Goal: Task Accomplishment & Management: Use online tool/utility

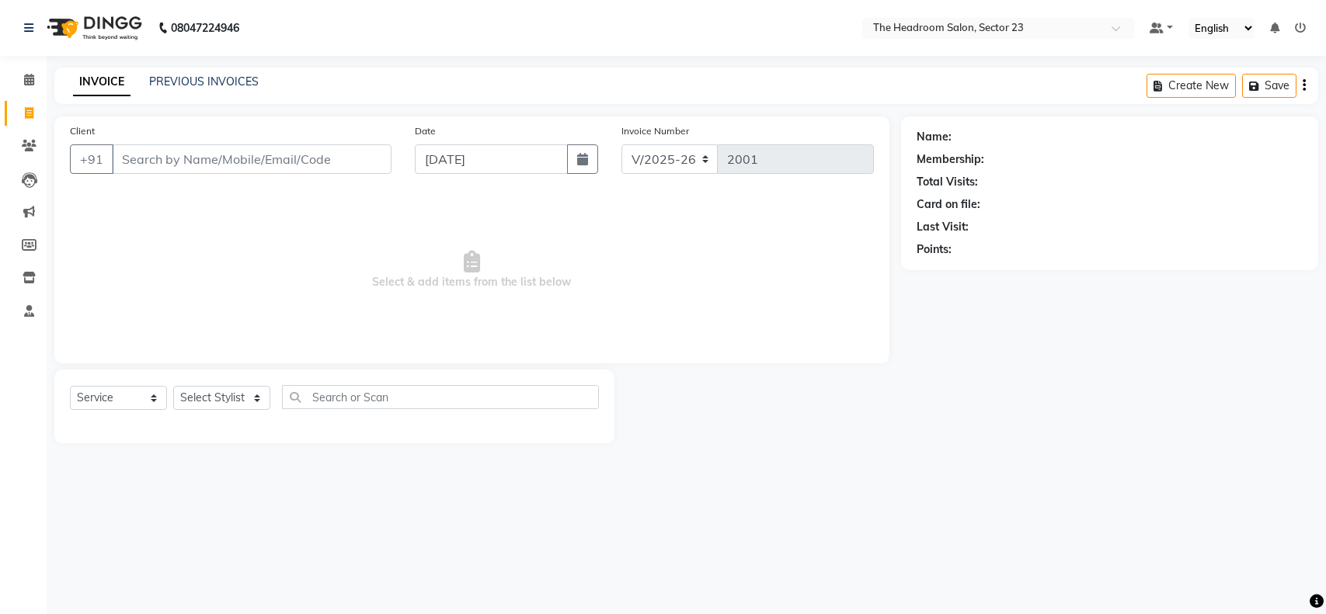
select select "6796"
select select "service"
click at [225, 405] on select "Select Stylist [PERSON_NAME] [PERSON_NAME] [PERSON_NAME] Manager [PERSON_NAME] …" at bounding box center [221, 398] width 97 height 24
select select "64907"
click at [173, 386] on select "Select Stylist [PERSON_NAME] [PERSON_NAME] [PERSON_NAME] Manager [PERSON_NAME] …" at bounding box center [221, 398] width 97 height 24
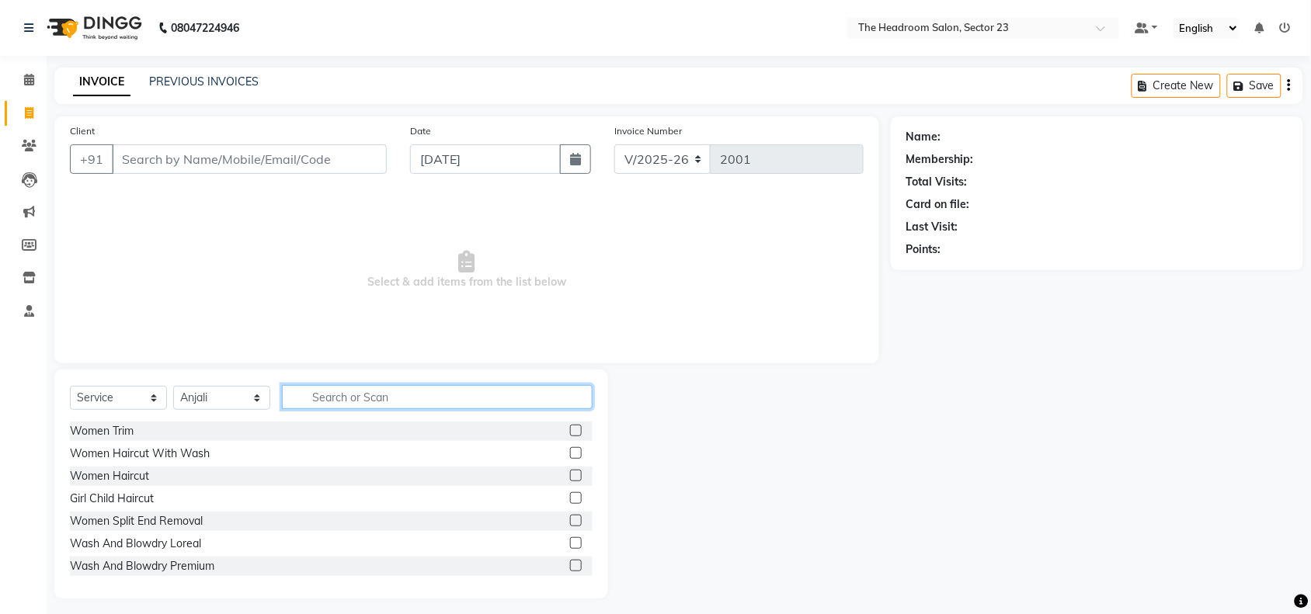
click at [347, 395] on input "text" at bounding box center [437, 397] width 311 height 24
type input "EYE"
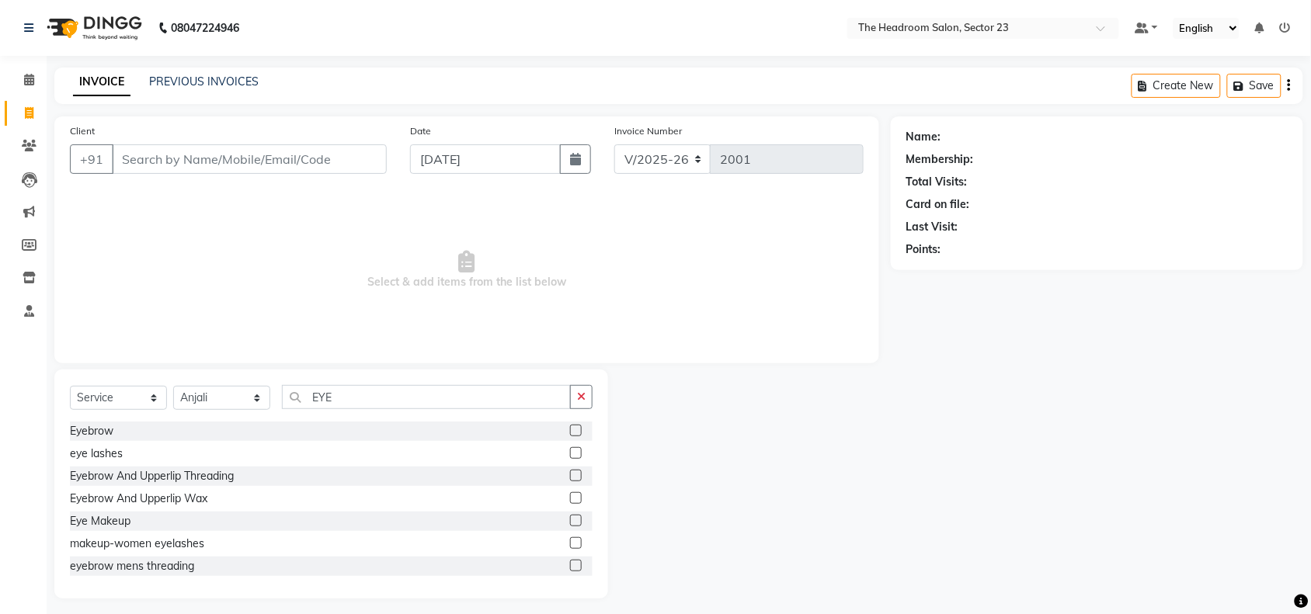
click at [570, 472] on label at bounding box center [576, 476] width 12 height 12
click at [570, 472] on input "checkbox" at bounding box center [575, 477] width 10 height 10
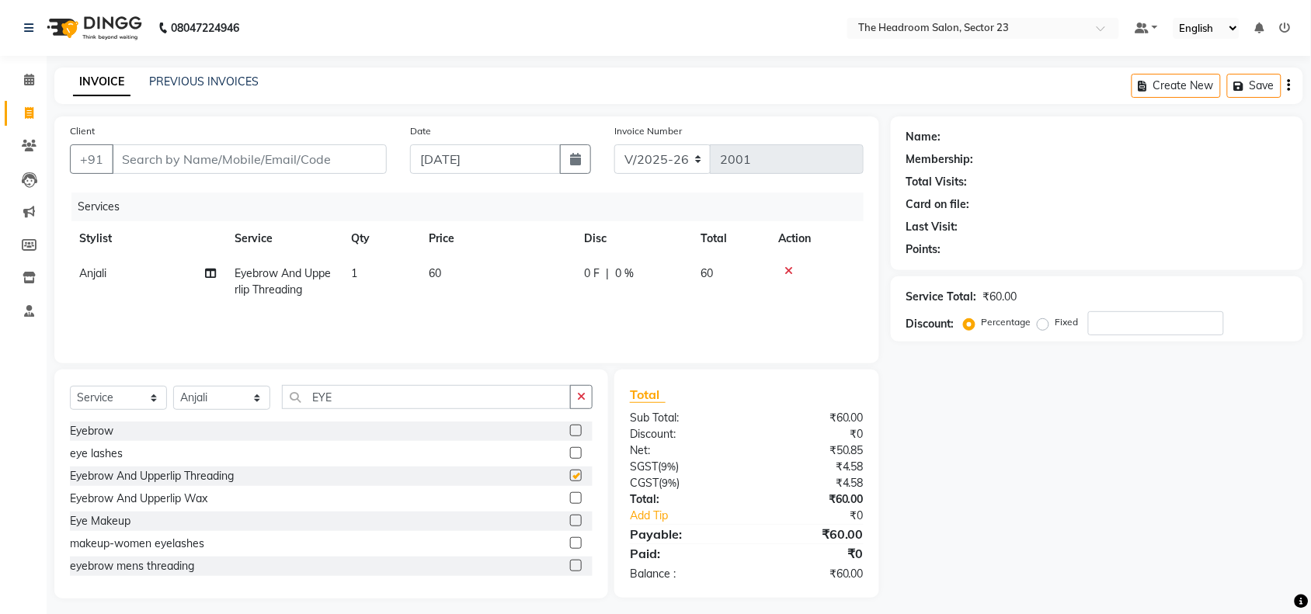
checkbox input "false"
click at [367, 400] on input "EYE" at bounding box center [426, 397] width 289 height 24
type input "E"
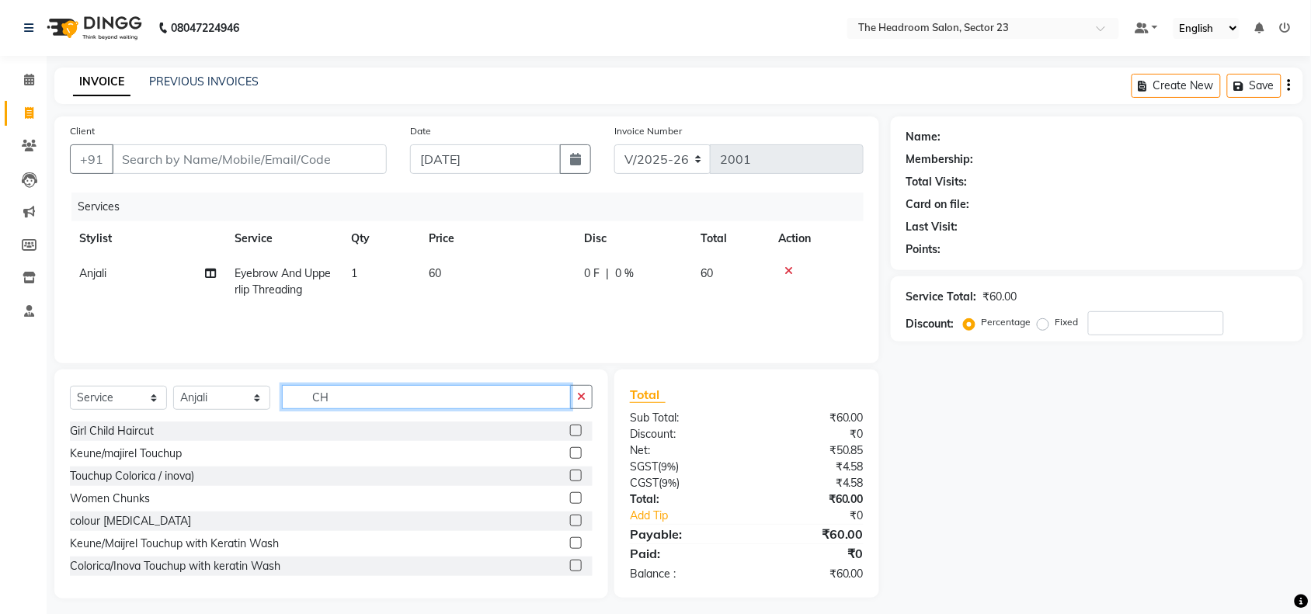
type input "C"
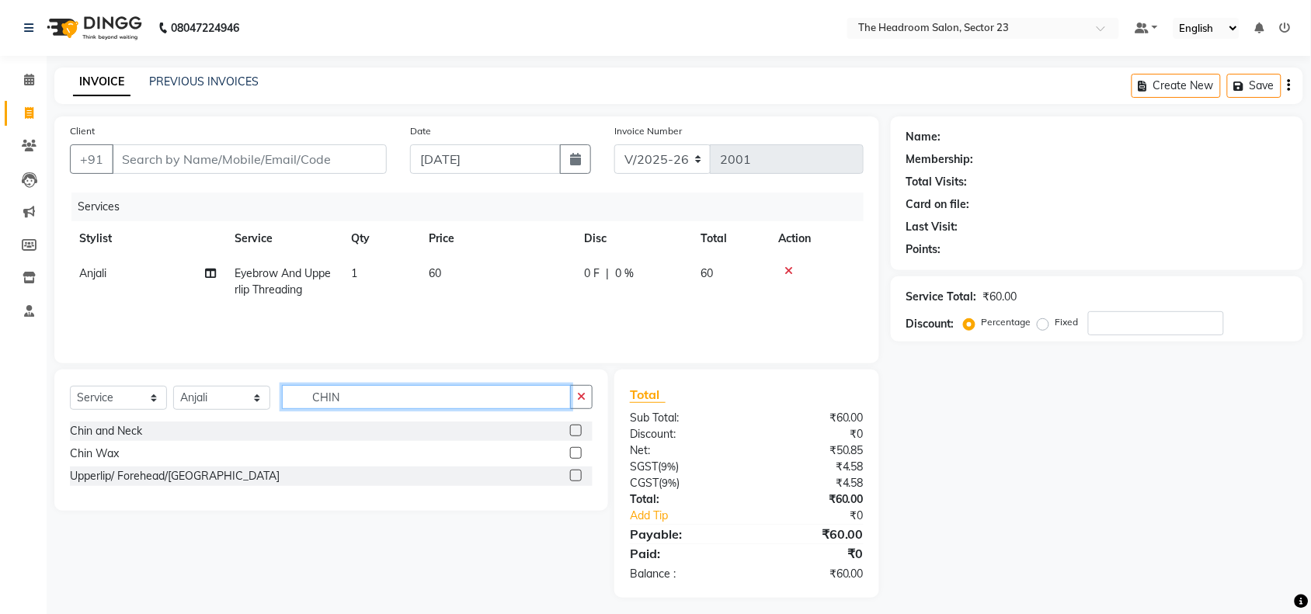
type input "CHIN"
click at [576, 447] on label at bounding box center [576, 453] width 12 height 12
click at [576, 449] on input "checkbox" at bounding box center [575, 454] width 10 height 10
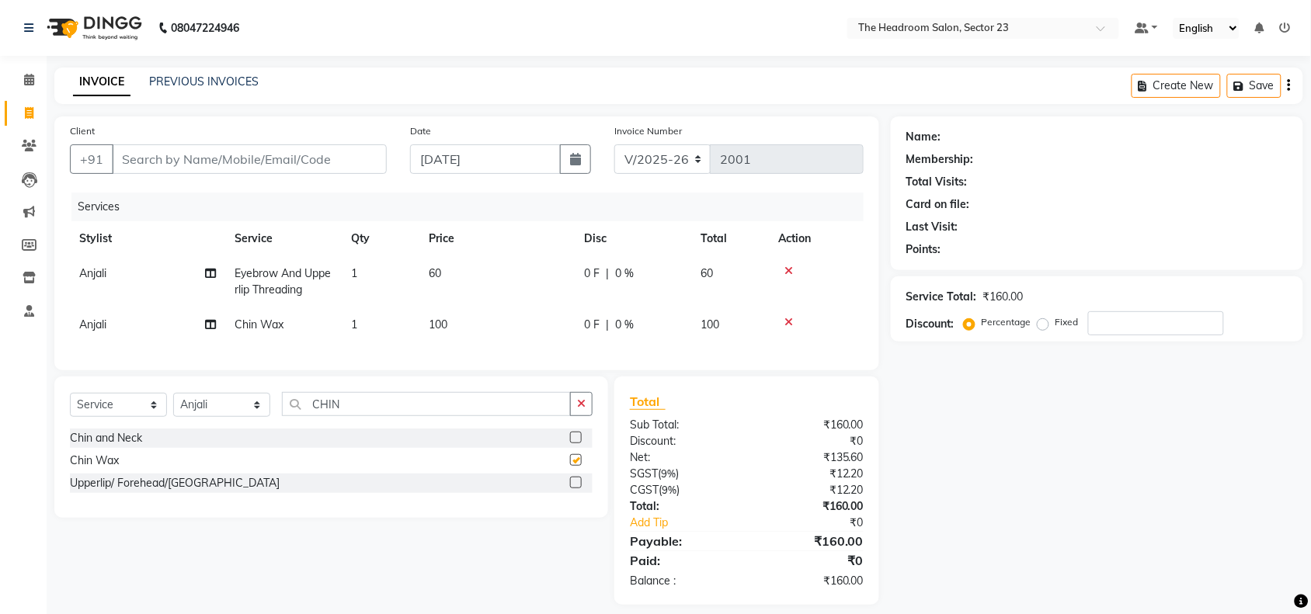
checkbox input "false"
click at [454, 334] on td "100" at bounding box center [496, 325] width 155 height 35
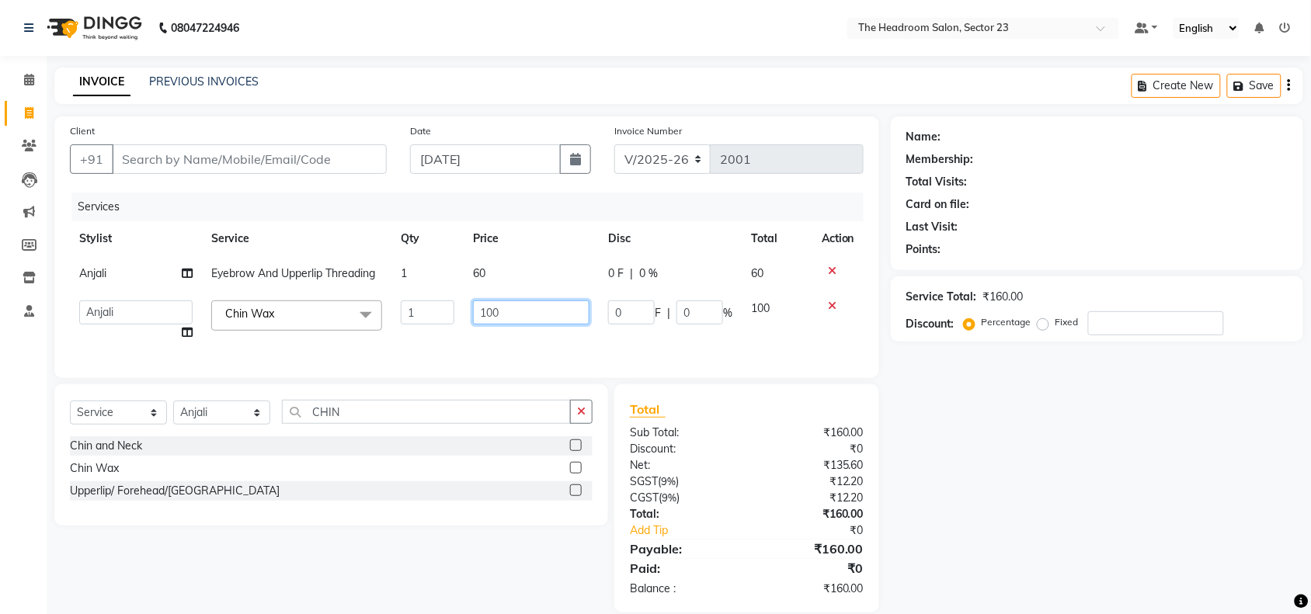
click at [519, 316] on input "100" at bounding box center [531, 313] width 117 height 24
type input "1"
type input "200"
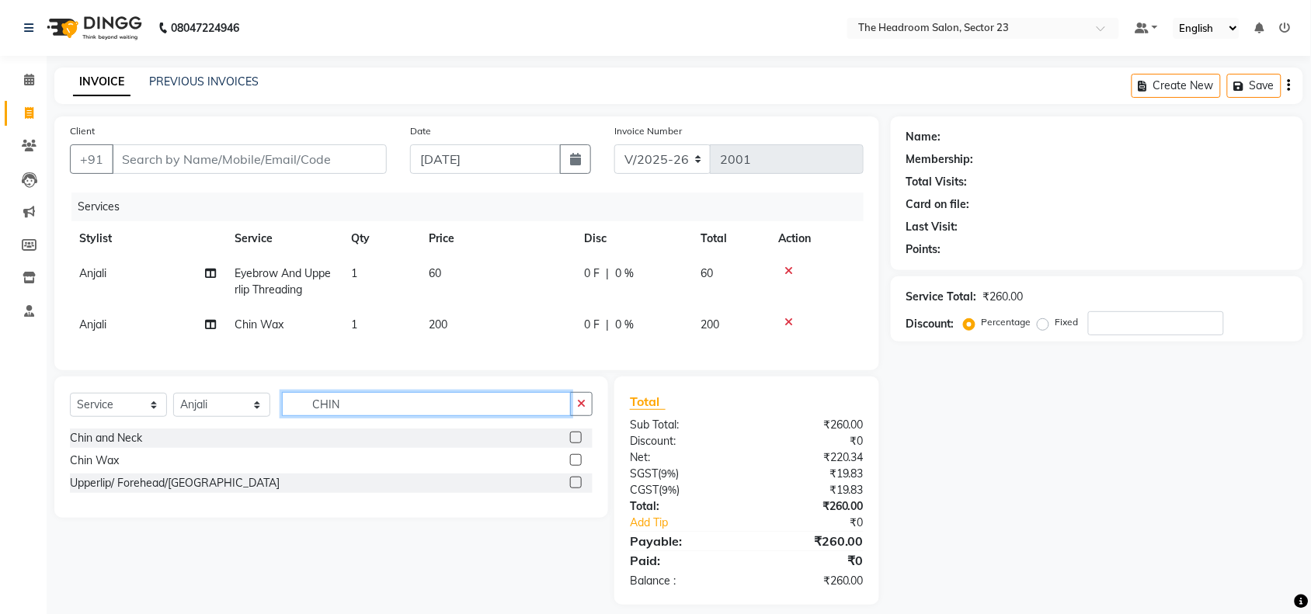
click at [366, 416] on input "CHIN" at bounding box center [426, 404] width 289 height 24
type input "C"
type input "SIDE"
click at [572, 444] on label at bounding box center [576, 438] width 12 height 12
click at [572, 444] on input "checkbox" at bounding box center [575, 438] width 10 height 10
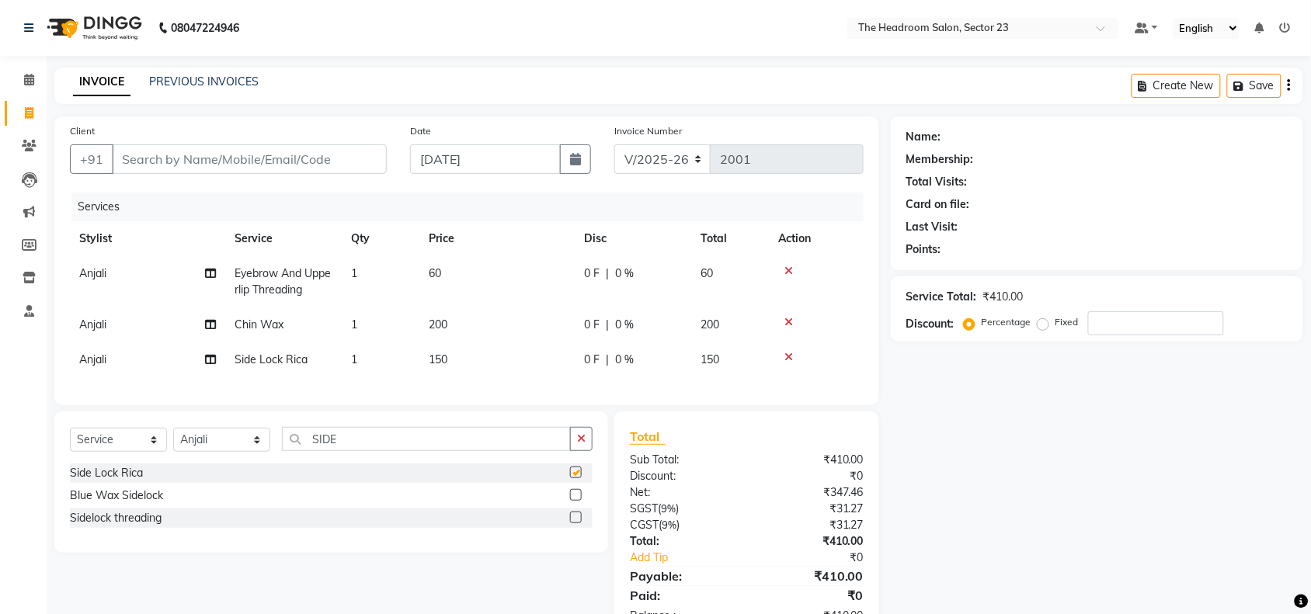
checkbox input "false"
click at [196, 153] on input "Client" at bounding box center [249, 159] width 275 height 30
type input "1"
type input "0"
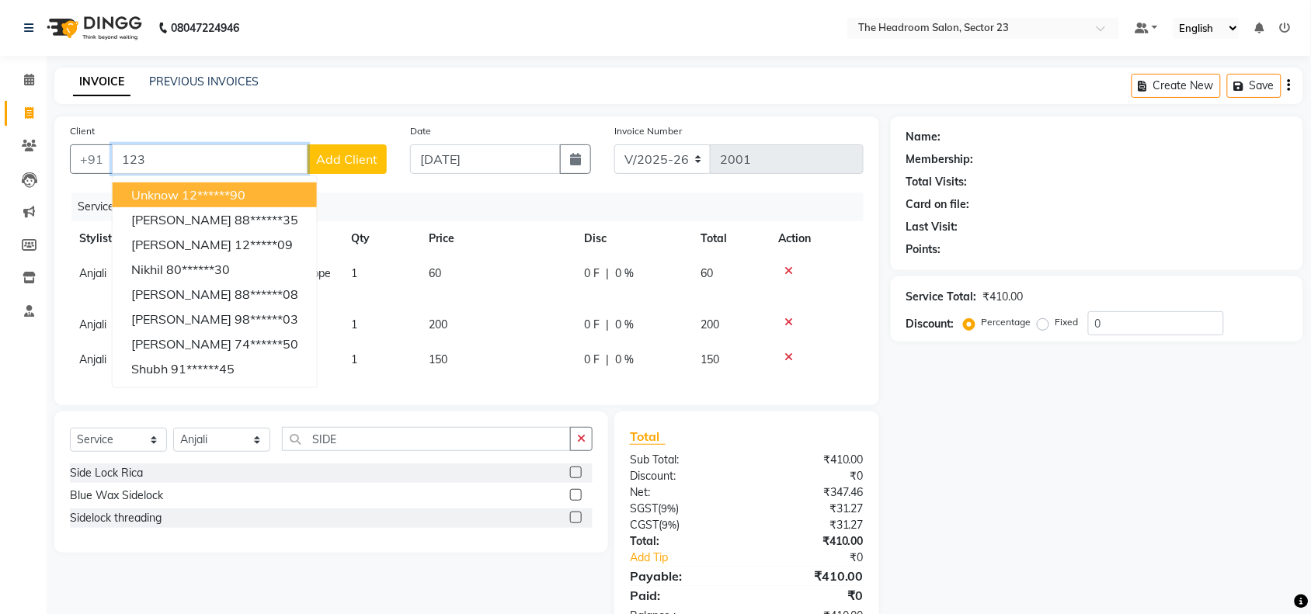
click at [196, 198] on ngb-highlight "12******90" at bounding box center [214, 195] width 64 height 16
type input "12******90"
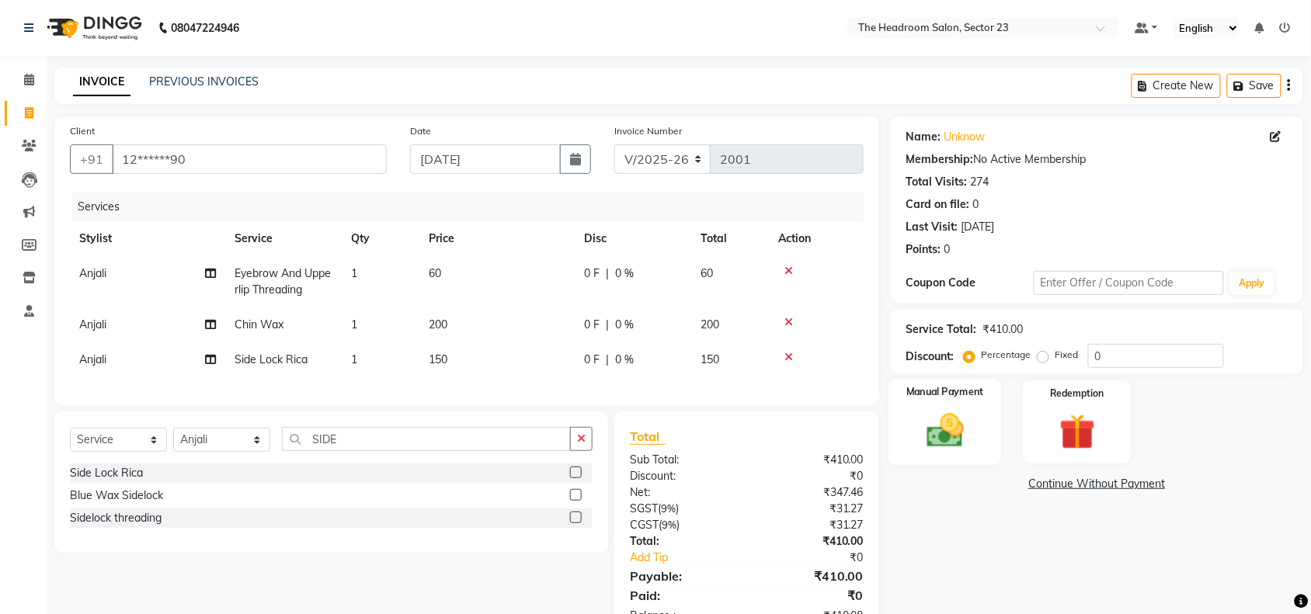
click at [944, 440] on img at bounding box center [945, 430] width 61 height 43
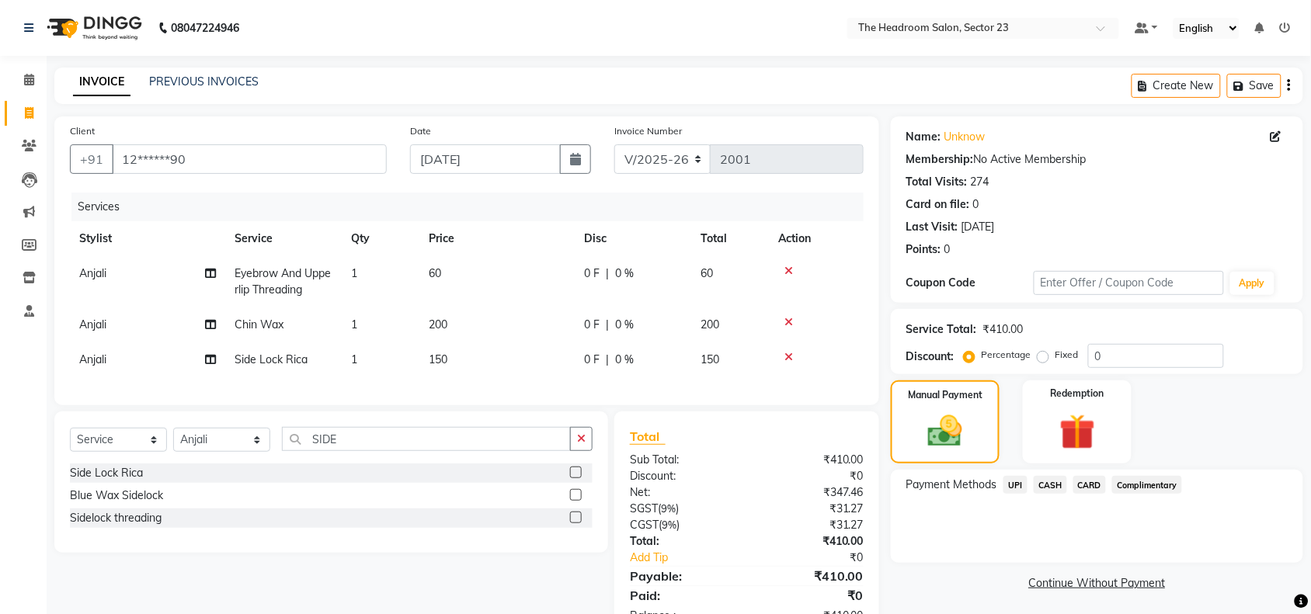
click at [1022, 482] on span "UPI" at bounding box center [1016, 485] width 24 height 18
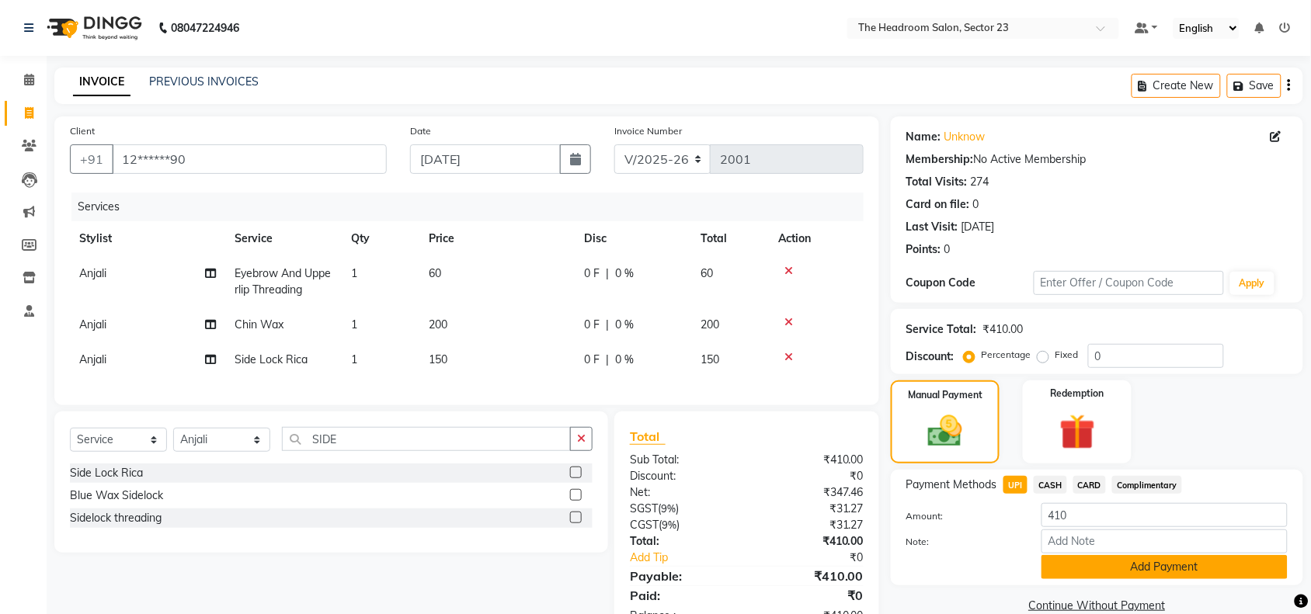
click at [1168, 572] on button "Add Payment" at bounding box center [1165, 567] width 246 height 24
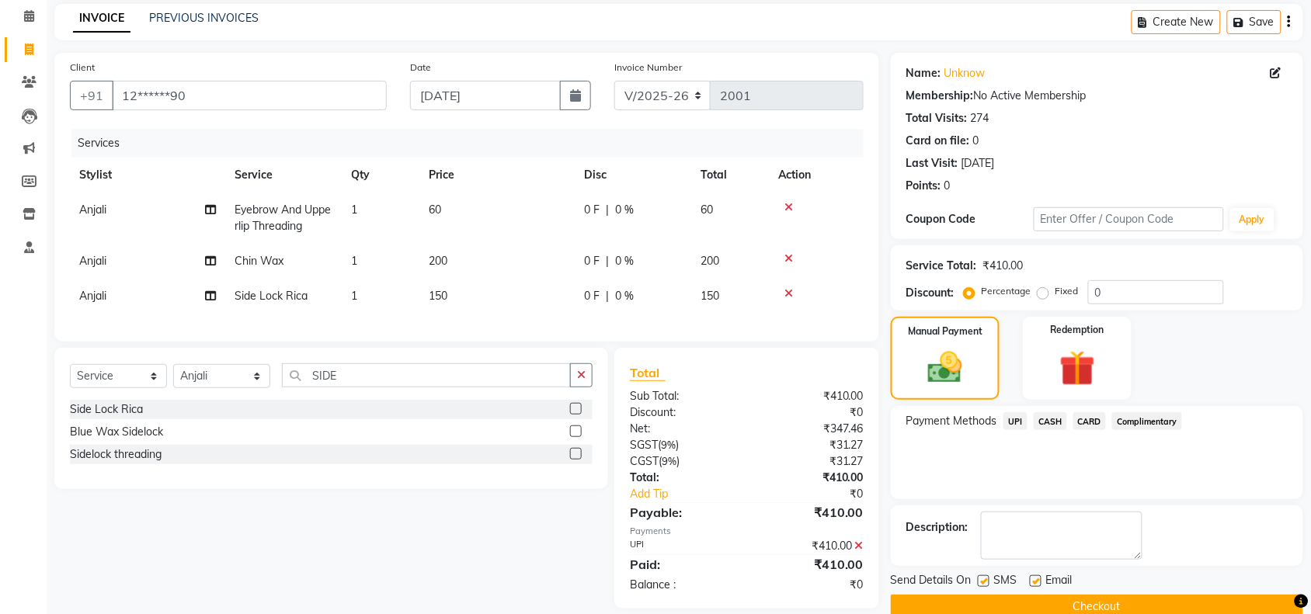
scroll to position [96, 0]
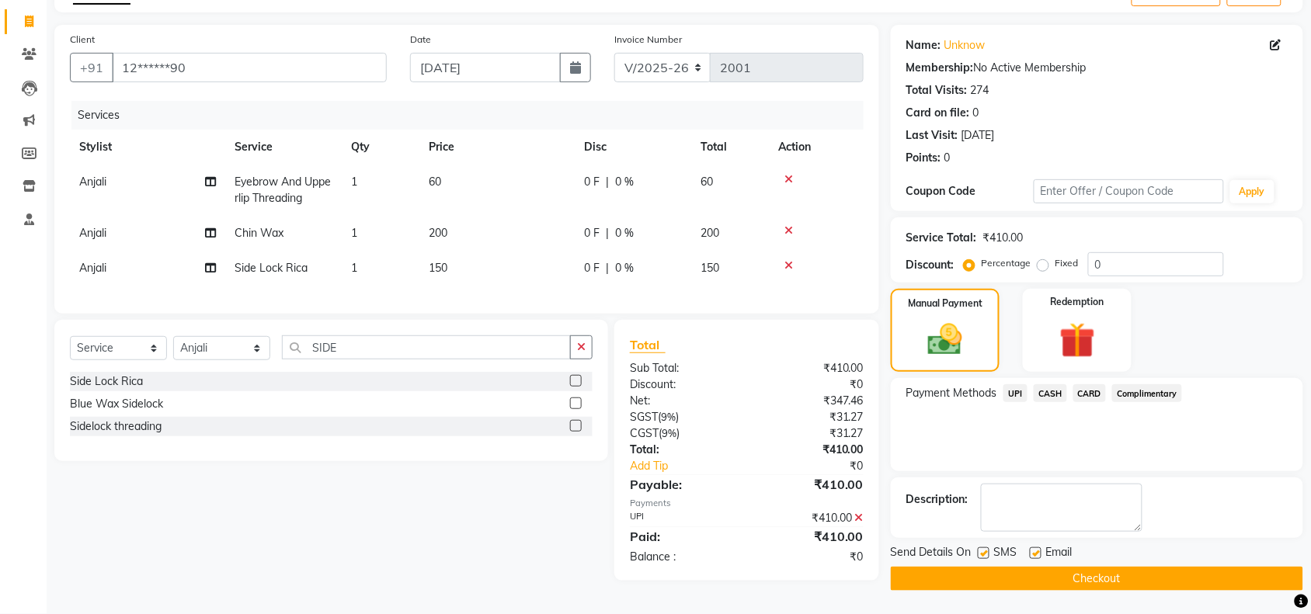
click at [1179, 576] on button "Checkout" at bounding box center [1097, 579] width 412 height 24
